Goal: Transaction & Acquisition: Purchase product/service

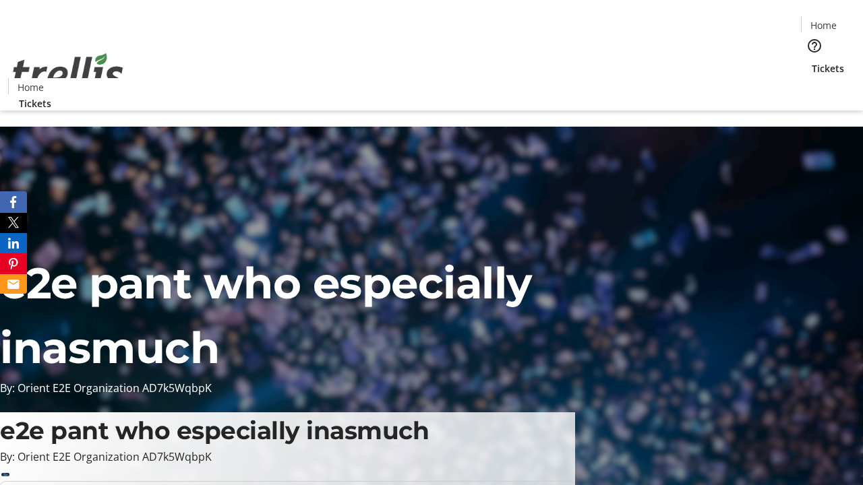
click at [825, 20] on span "Sign Up" at bounding box center [829, 19] width 39 height 16
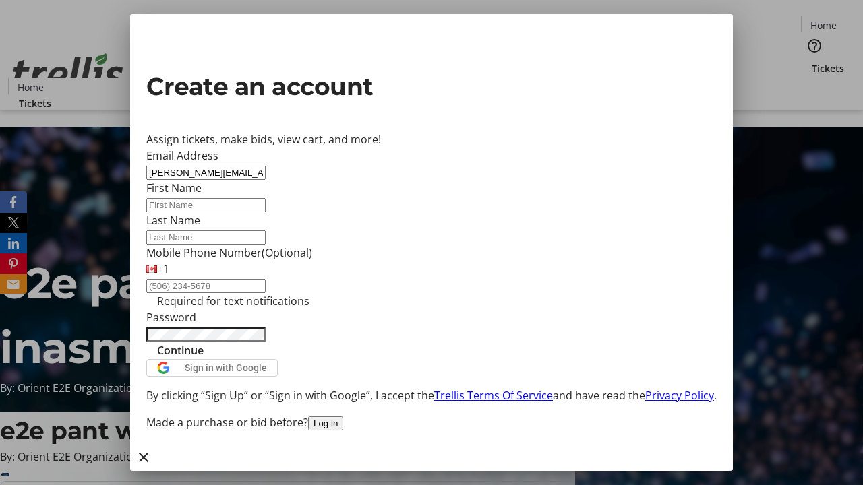
type input "[PERSON_NAME][EMAIL_ADDRESS][DOMAIN_NAME]"
type input "[PERSON_NAME]"
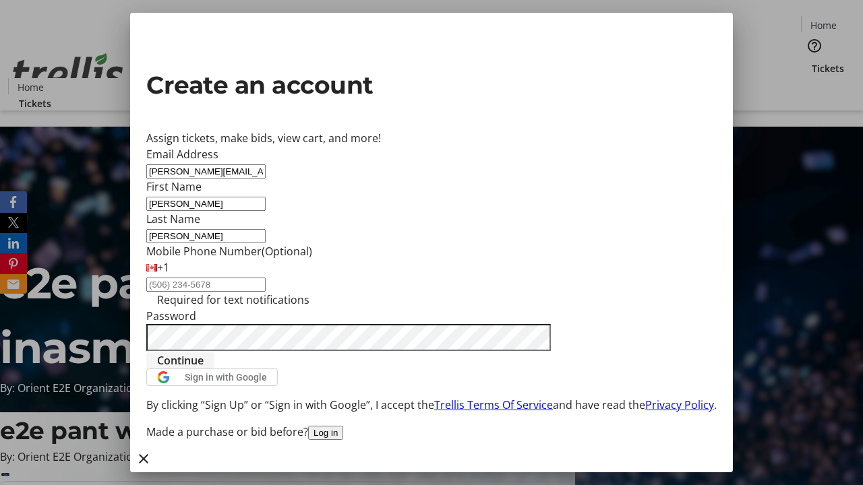
click at [204, 369] on span "Continue" at bounding box center [180, 361] width 47 height 16
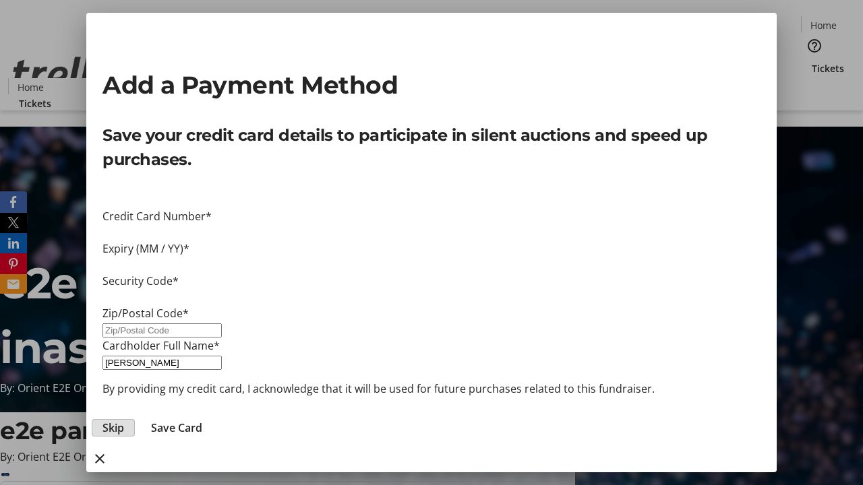
click at [124, 420] on span "Skip" at bounding box center [113, 428] width 22 height 16
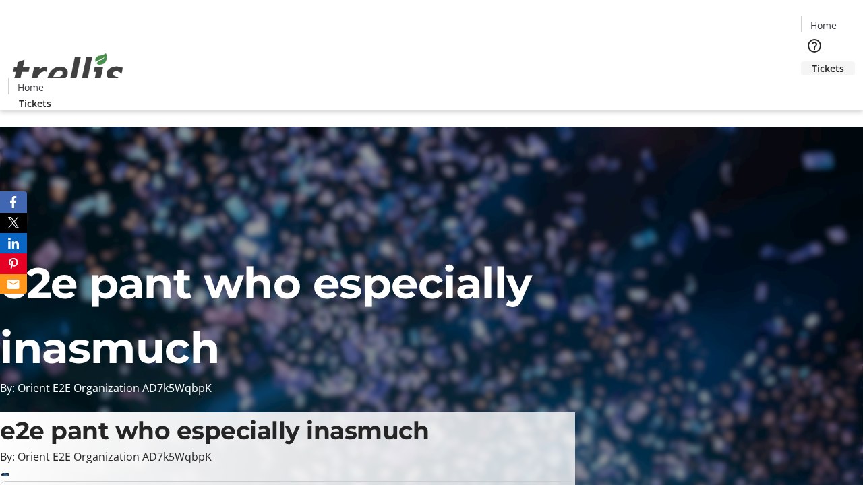
click at [812, 61] on span "Tickets" at bounding box center [828, 68] width 32 height 14
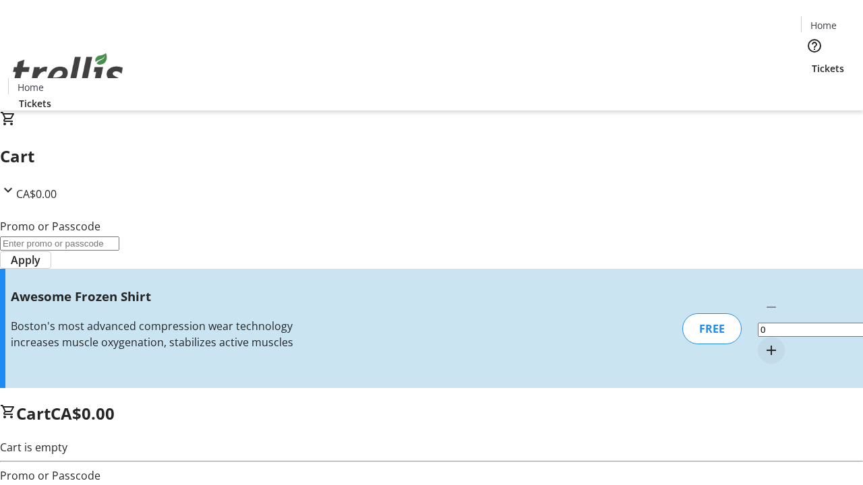
click at [763, 343] on mat-icon "Increment by one" at bounding box center [771, 351] width 16 height 16
type input "1"
